Goal: Transaction & Acquisition: Purchase product/service

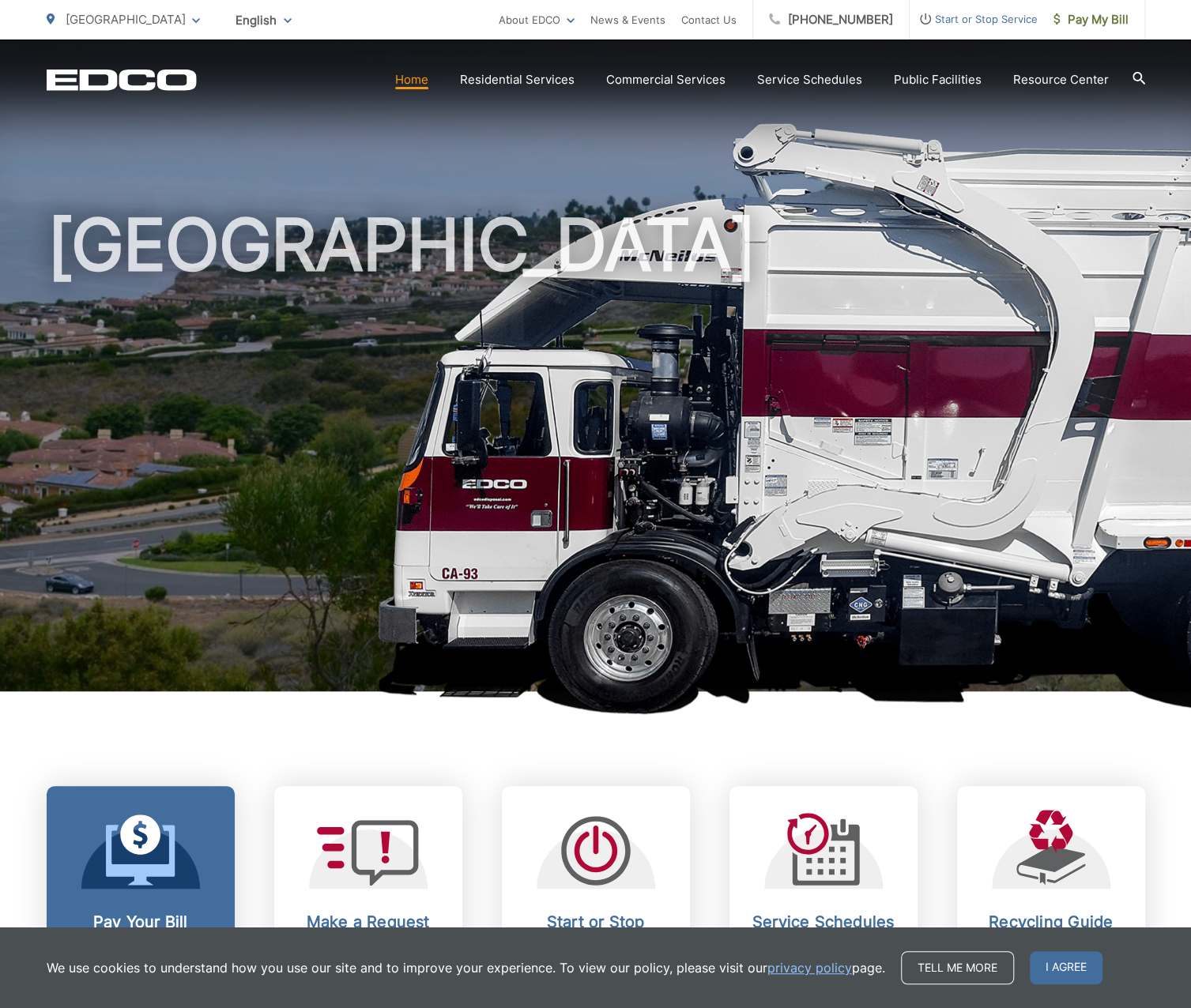
click at [170, 864] on icon at bounding box center [140, 855] width 68 height 60
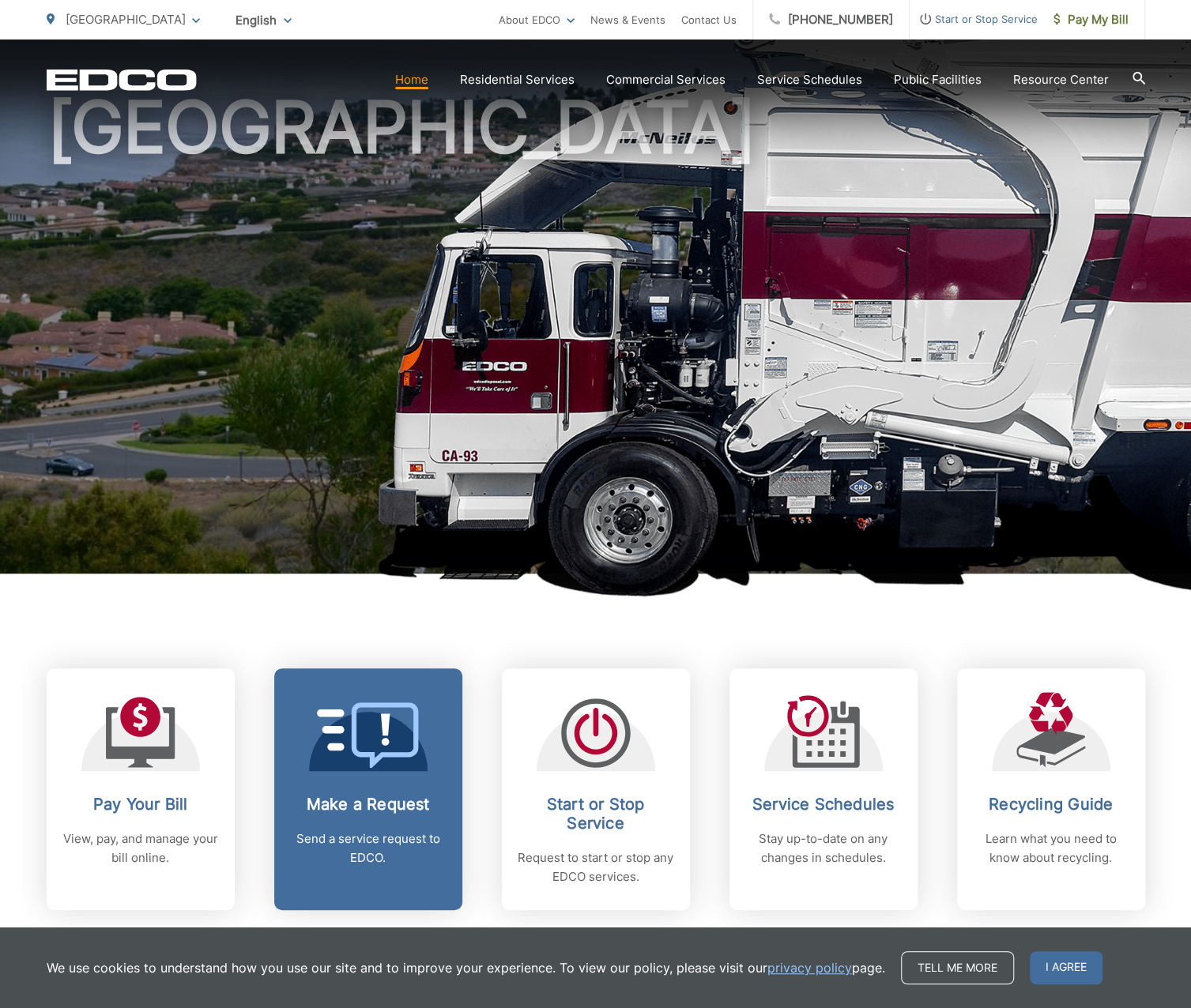
scroll to position [316, 0]
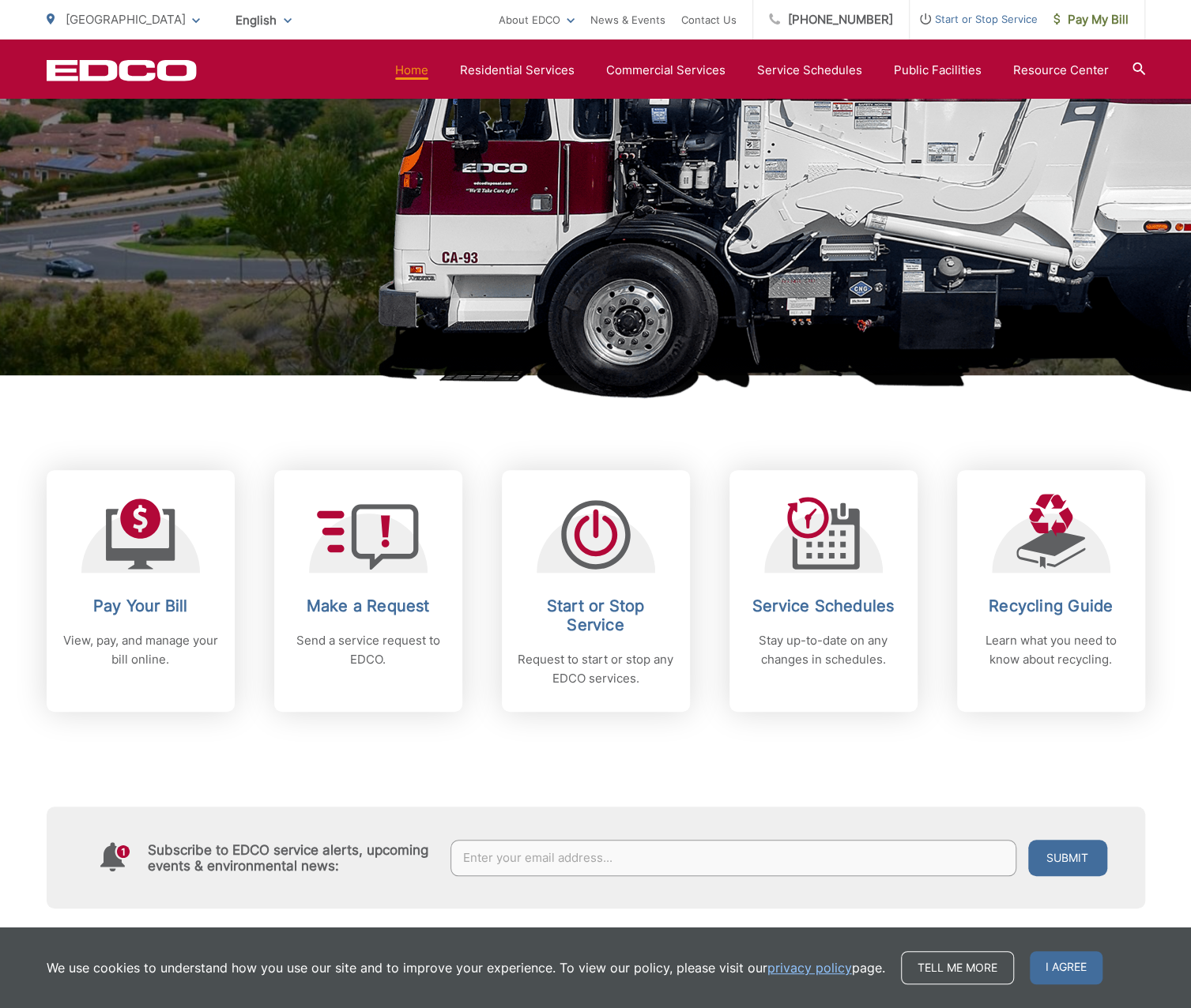
click at [490, 863] on input "text" at bounding box center [733, 858] width 565 height 36
type input "[EMAIL_ADDRESS][DOMAIN_NAME]"
click at [1088, 856] on button "Submit" at bounding box center [1067, 858] width 79 height 36
click at [245, 720] on div "Subscribe to EDCO service alerts, upcoming events & environmental news: [EMAIL_…" at bounding box center [596, 810] width 1099 height 196
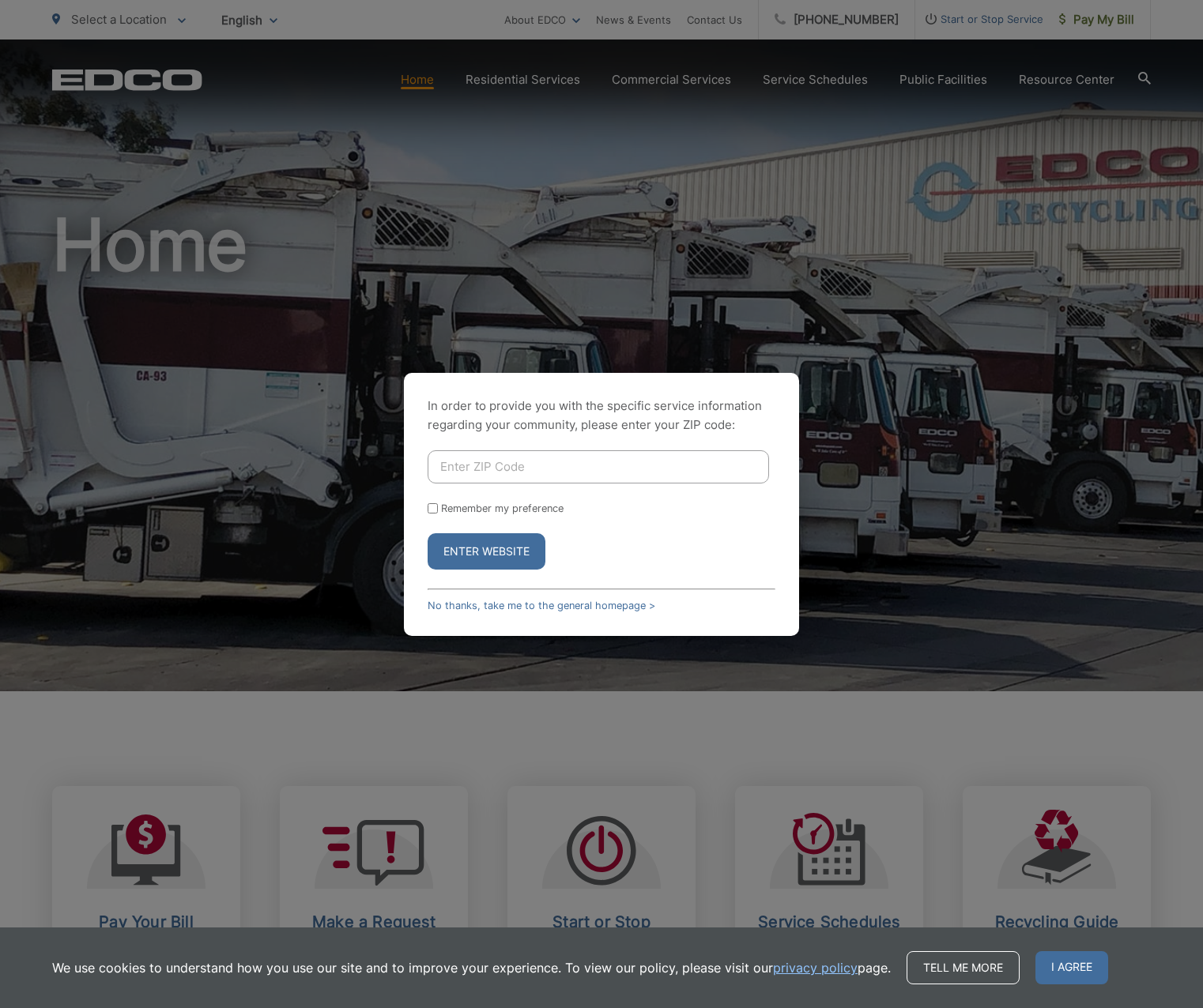
click at [551, 460] on input "Enter ZIP Code" at bounding box center [598, 467] width 341 height 33
type input "90275"
click at [432, 509] on input "Remember my preference" at bounding box center [433, 508] width 11 height 11
checkbox input "true"
click at [474, 554] on button "Enter Website" at bounding box center [486, 551] width 117 height 36
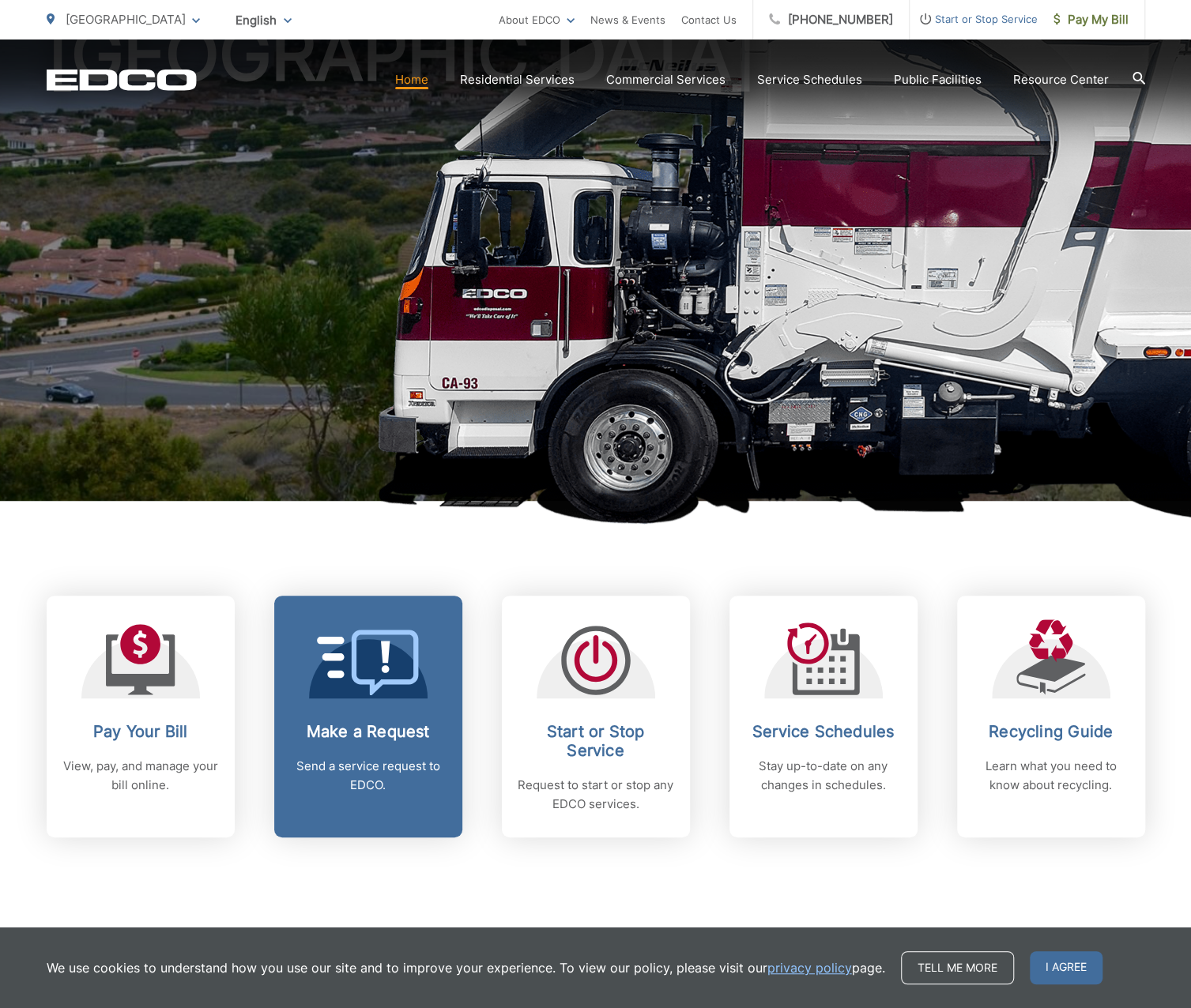
scroll to position [237, 0]
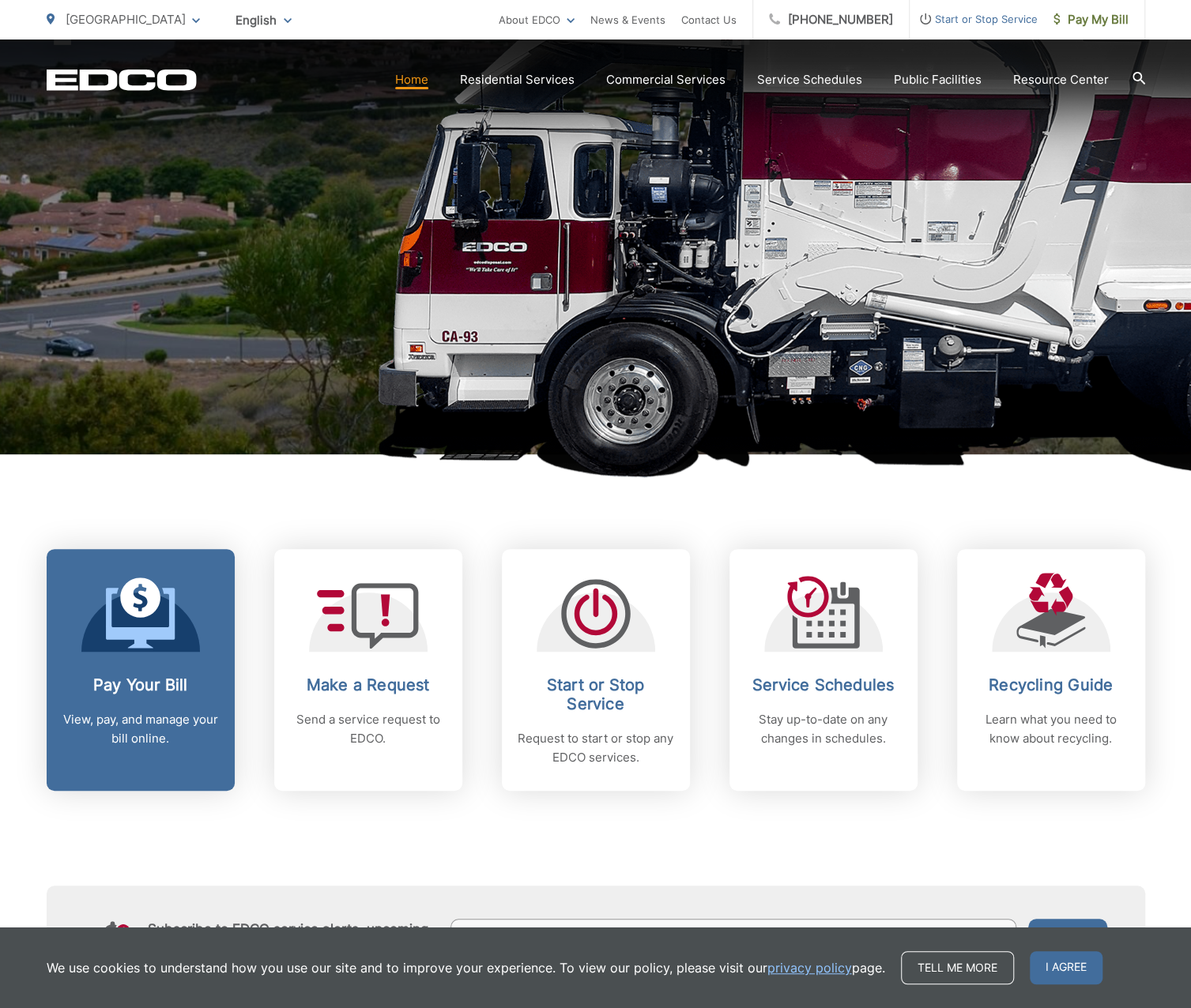
click at [132, 708] on div "Pay Your Bill View, pay, and manage your bill online." at bounding box center [140, 712] width 156 height 73
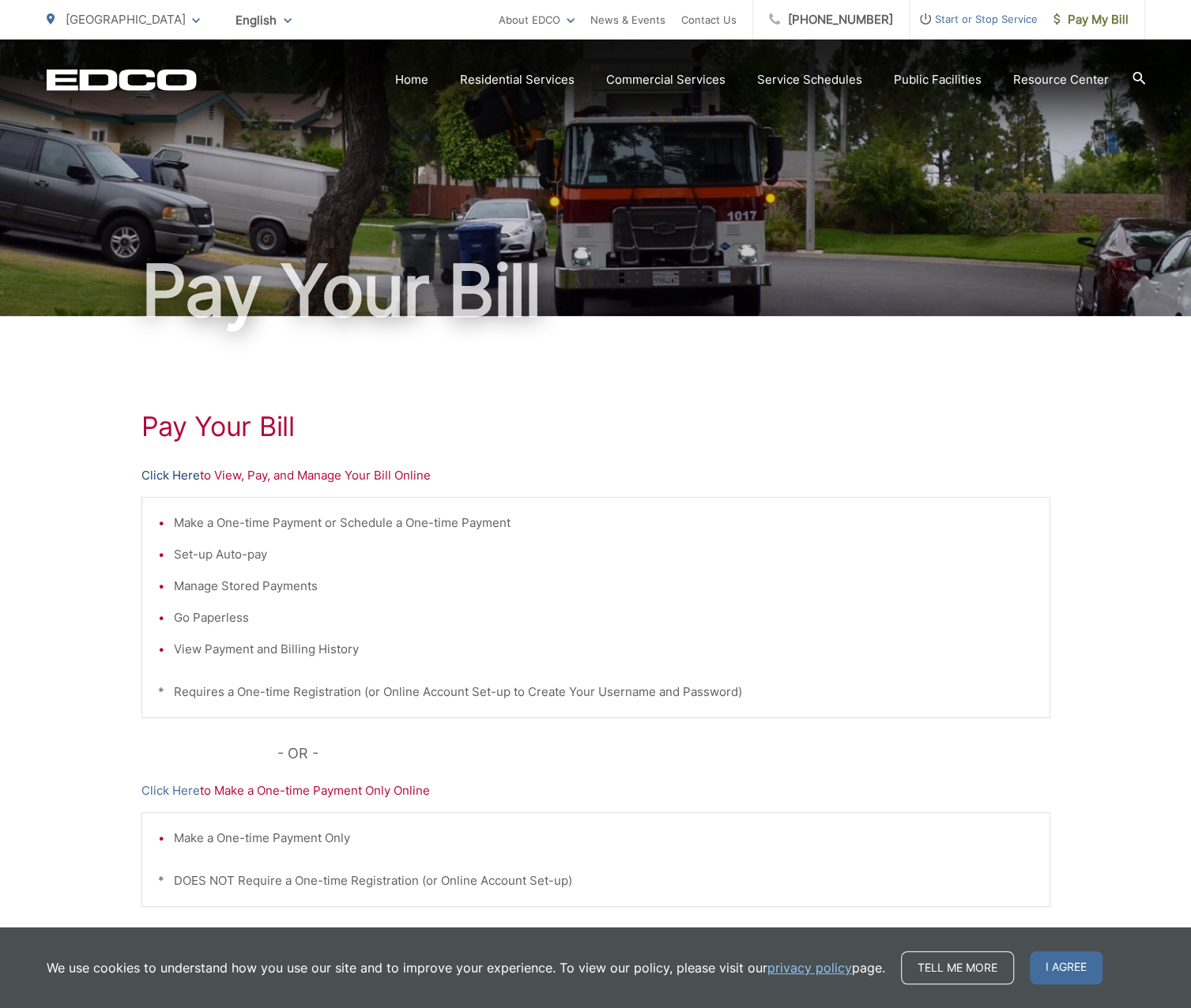
click at [180, 475] on link "Click Here" at bounding box center [171, 475] width 59 height 19
